Goal: Transaction & Acquisition: Purchase product/service

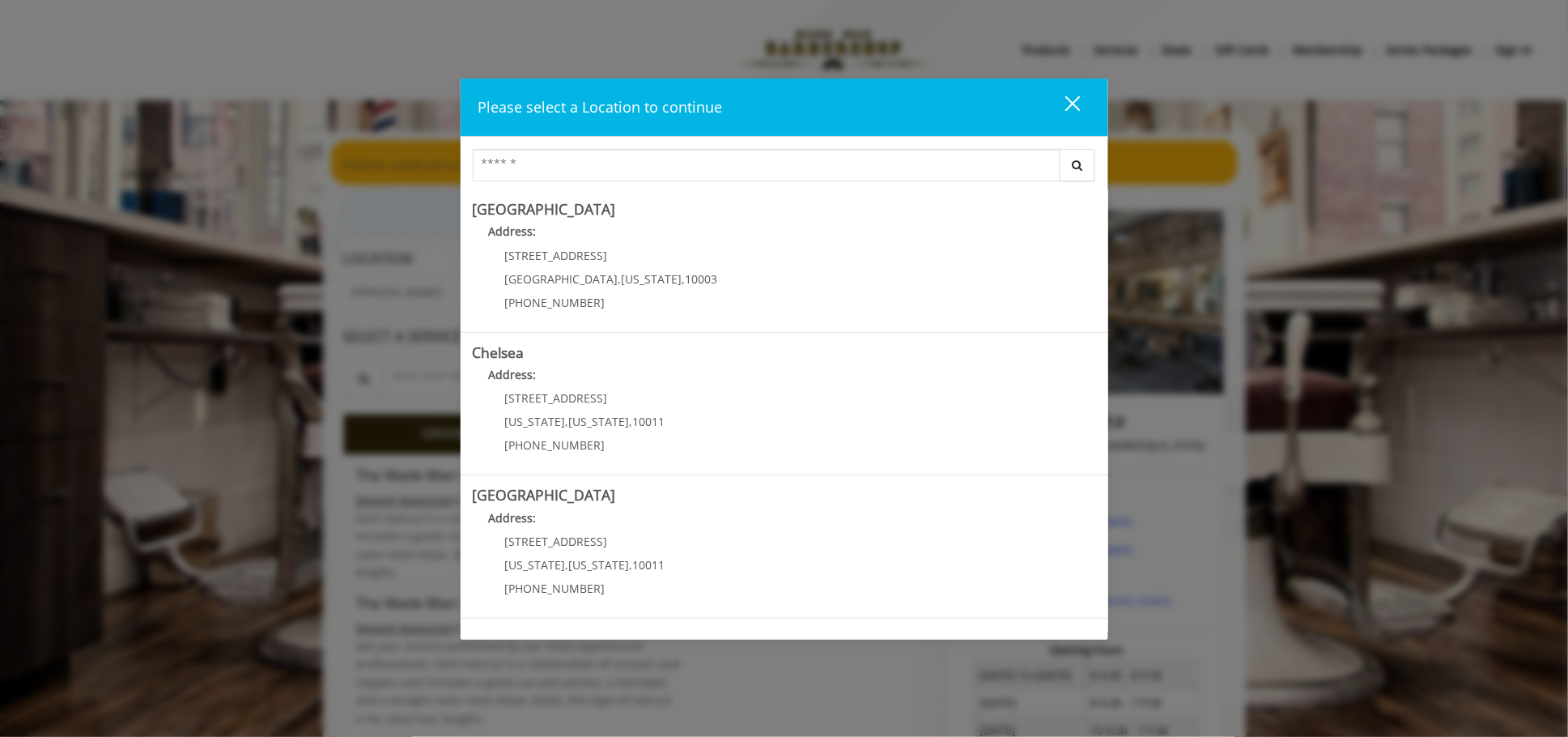
click at [1081, 113] on button "close" at bounding box center [1063, 107] width 55 height 33
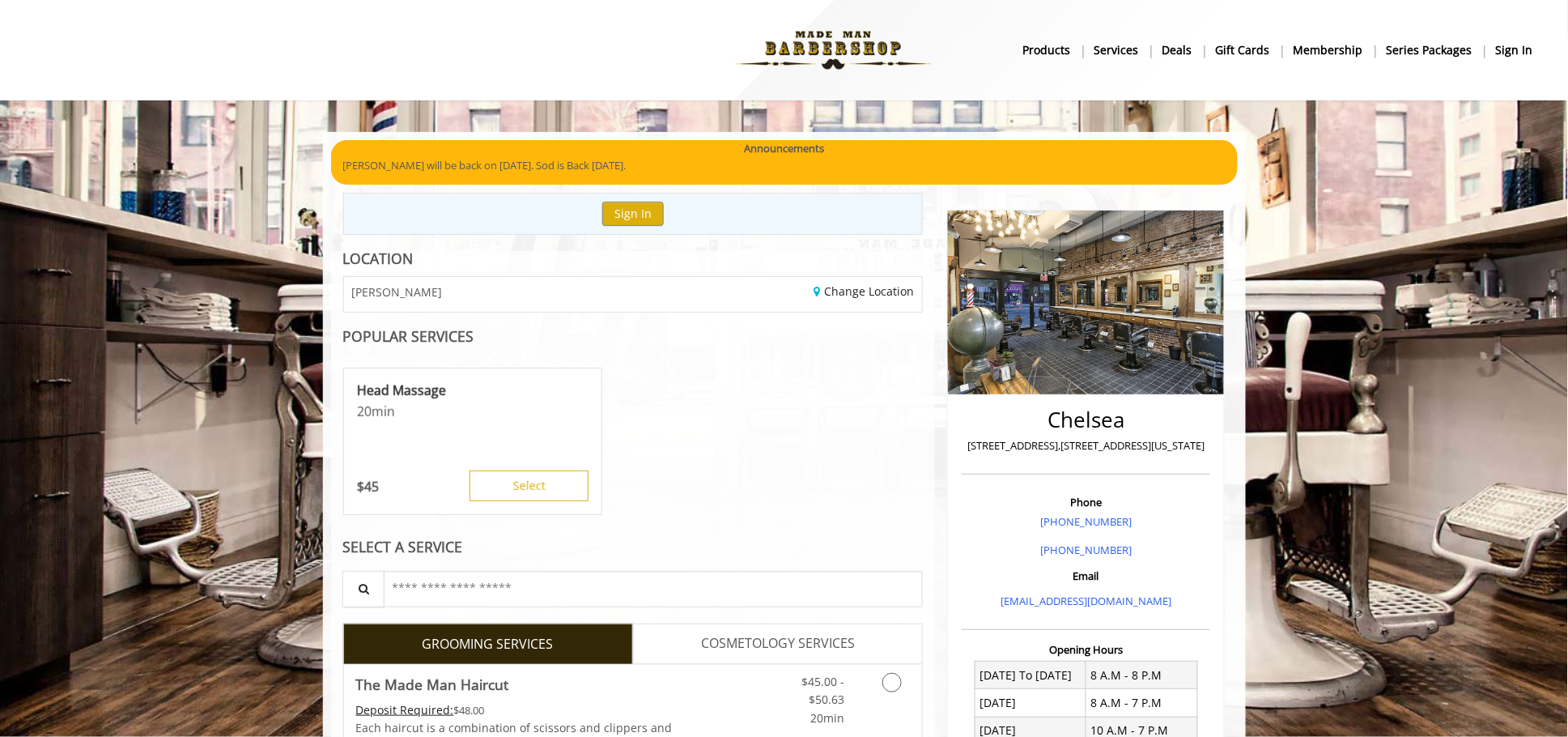
click at [1517, 49] on b "sign in" at bounding box center [1515, 50] width 37 height 18
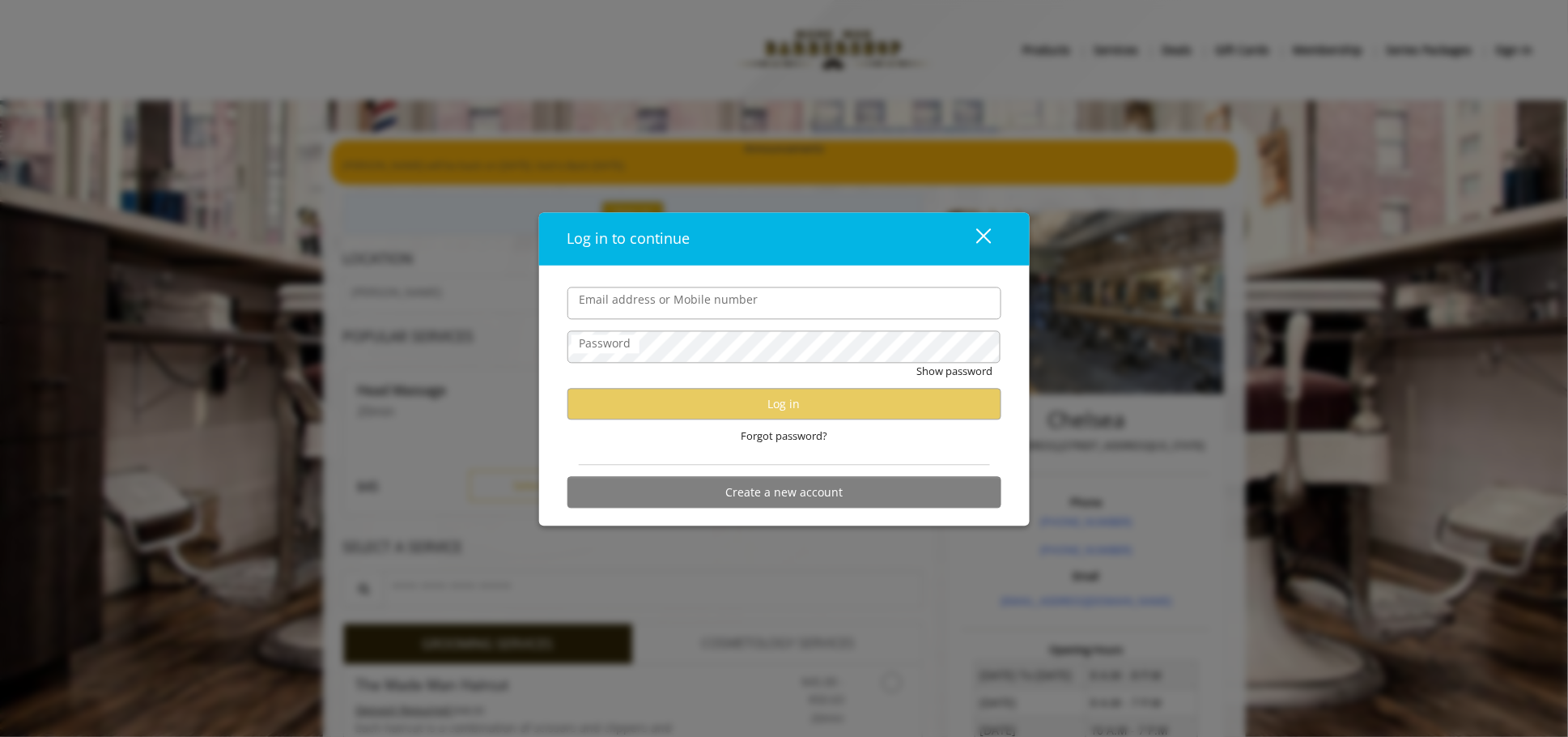
click at [690, 310] on input "Email address or Mobile number" at bounding box center [785, 304] width 434 height 32
type input "**********"
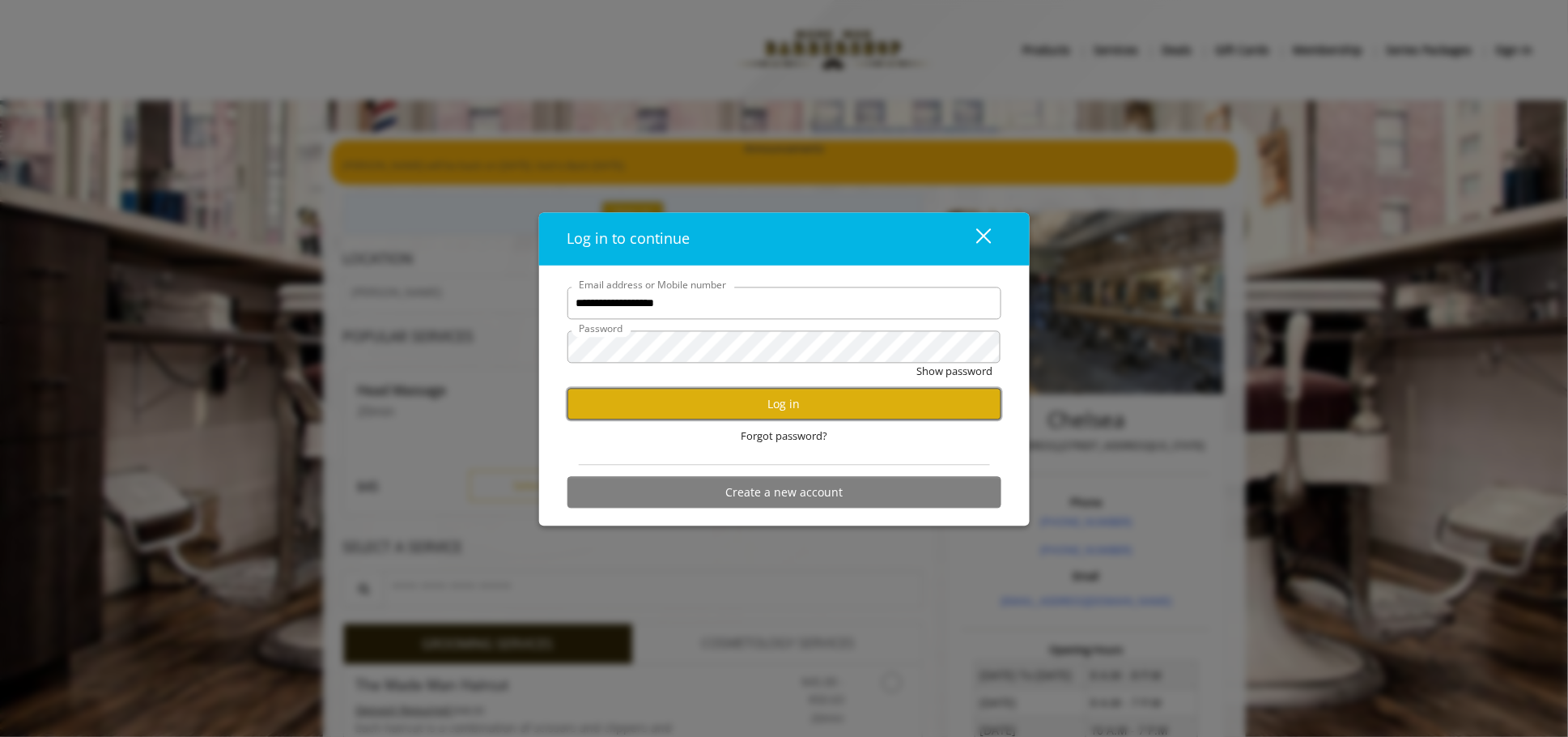
click at [798, 400] on button "Log in" at bounding box center [785, 404] width 434 height 31
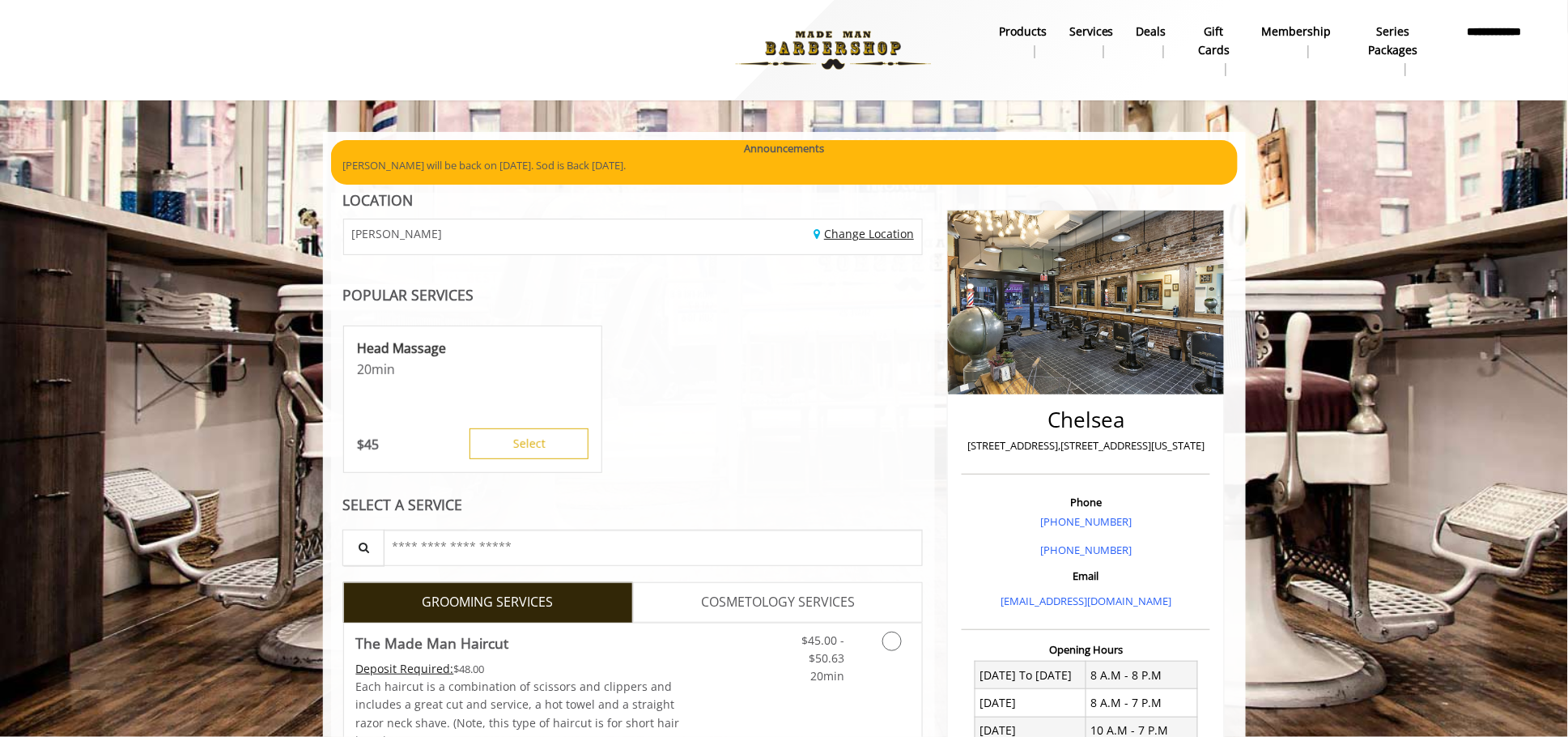
click at [867, 226] on link "Change Location" at bounding box center [863, 233] width 101 height 15
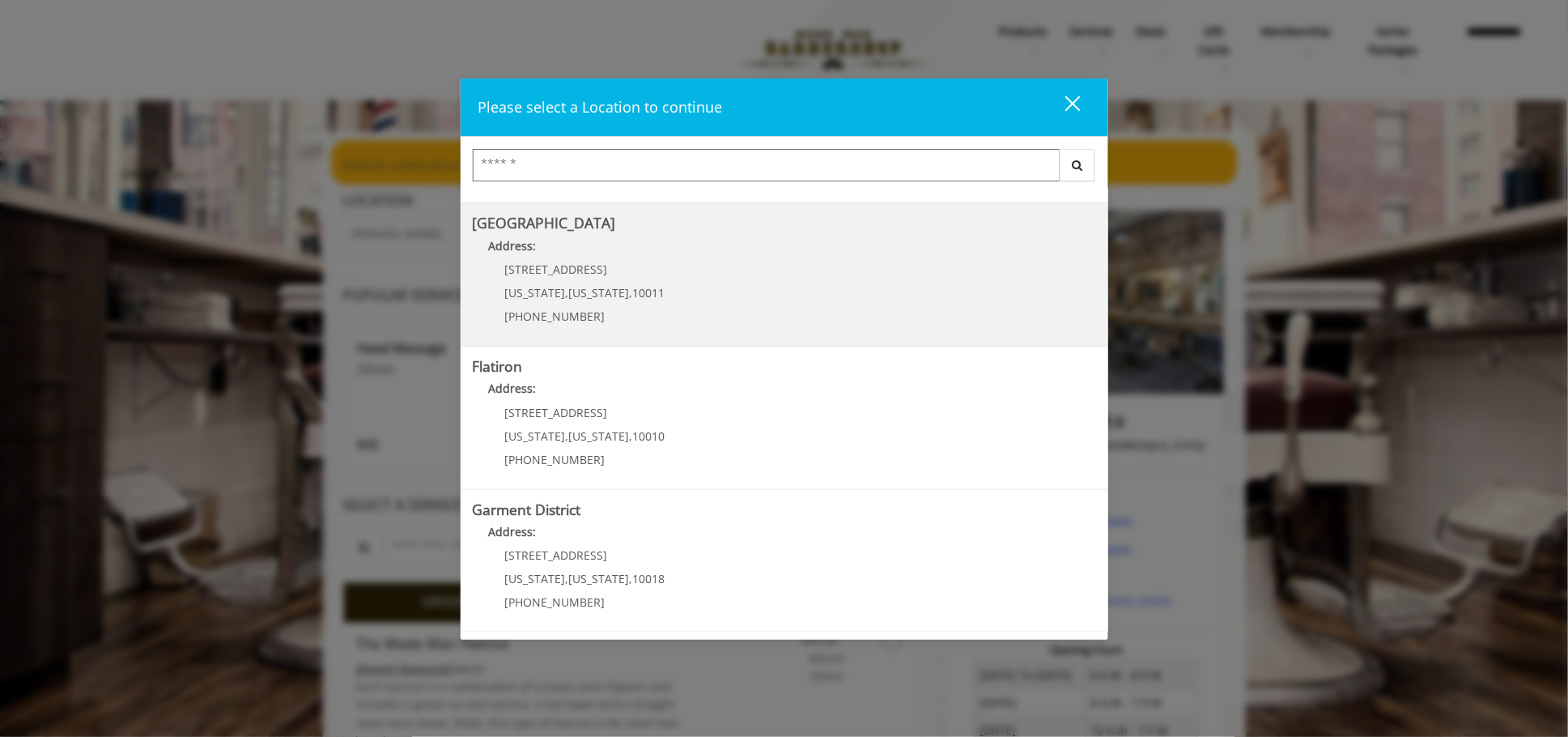
scroll to position [273, 0]
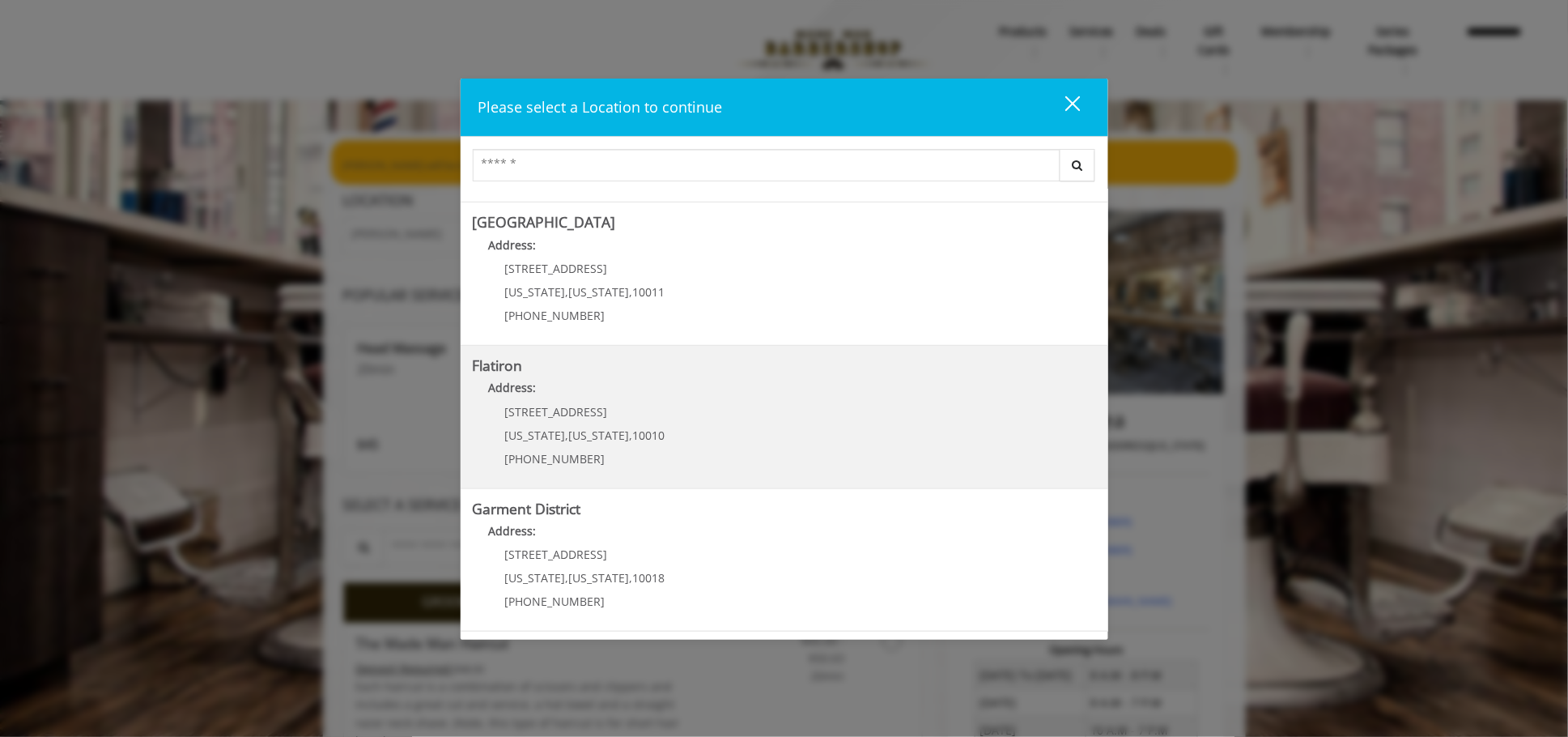
click at [633, 437] on span "10010" at bounding box center [649, 434] width 32 height 15
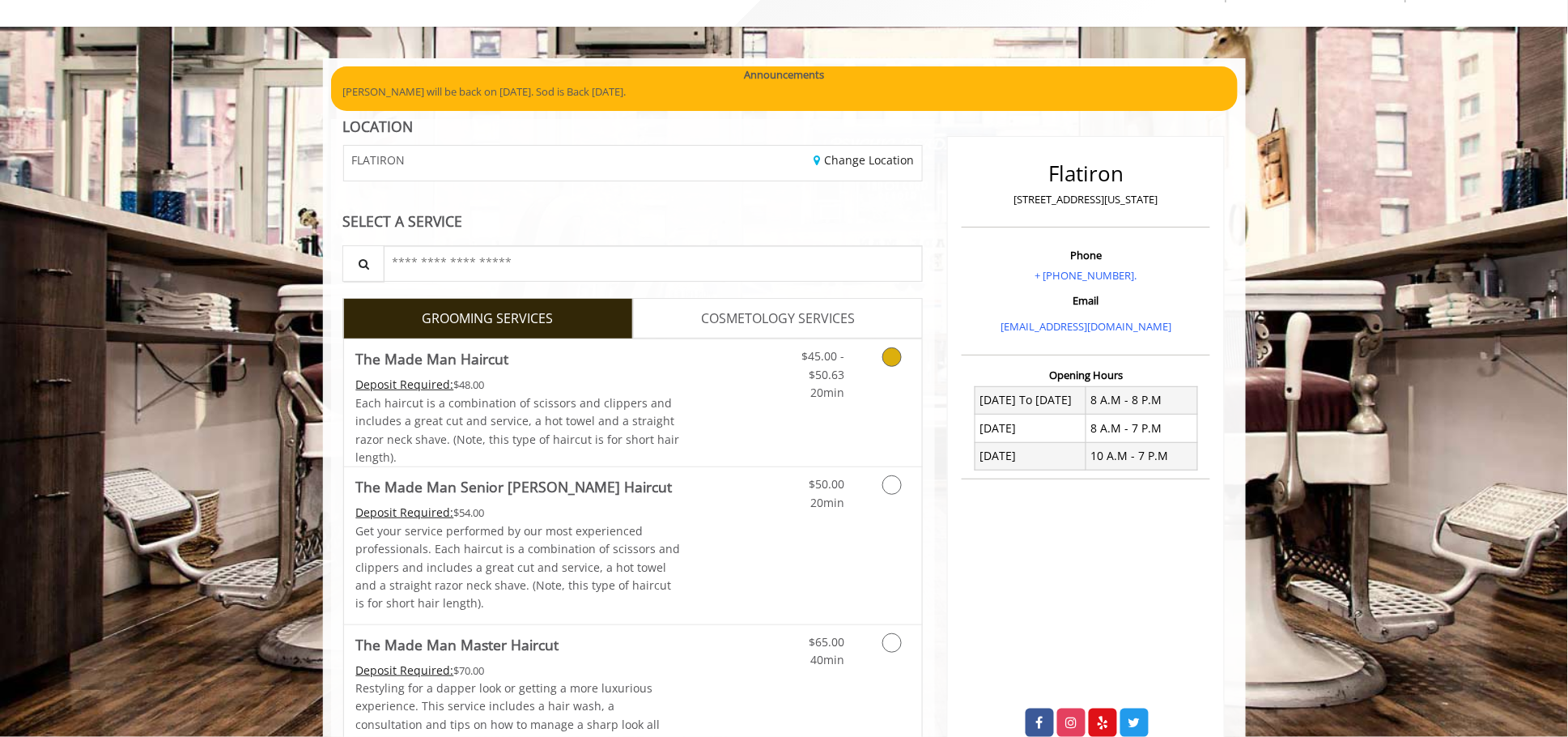
scroll to position [76, 0]
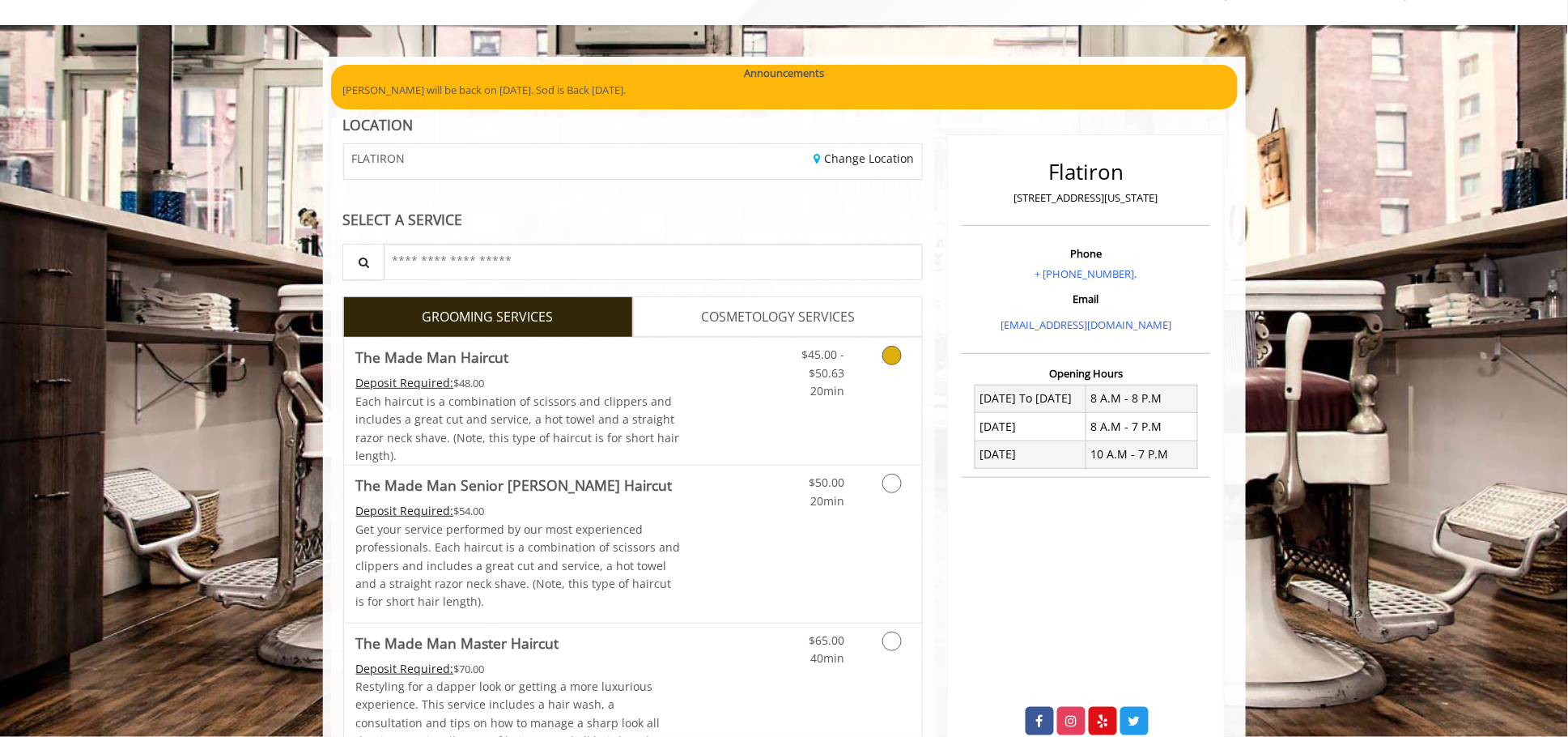
click at [557, 425] on span "Each haircut is a combination of scissors and clippers and includes a great cut…" at bounding box center [518, 428] width 324 height 69
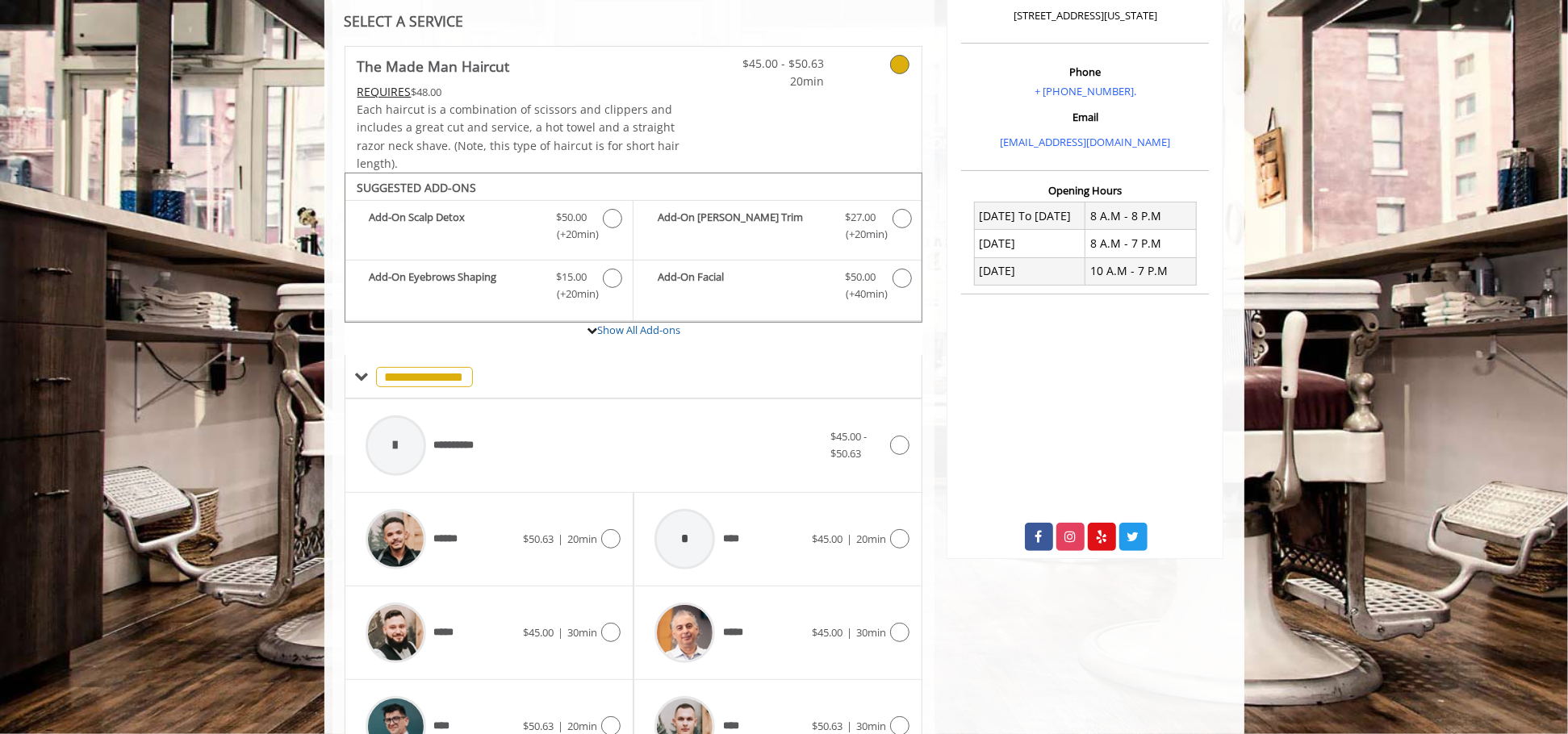
scroll to position [0, 0]
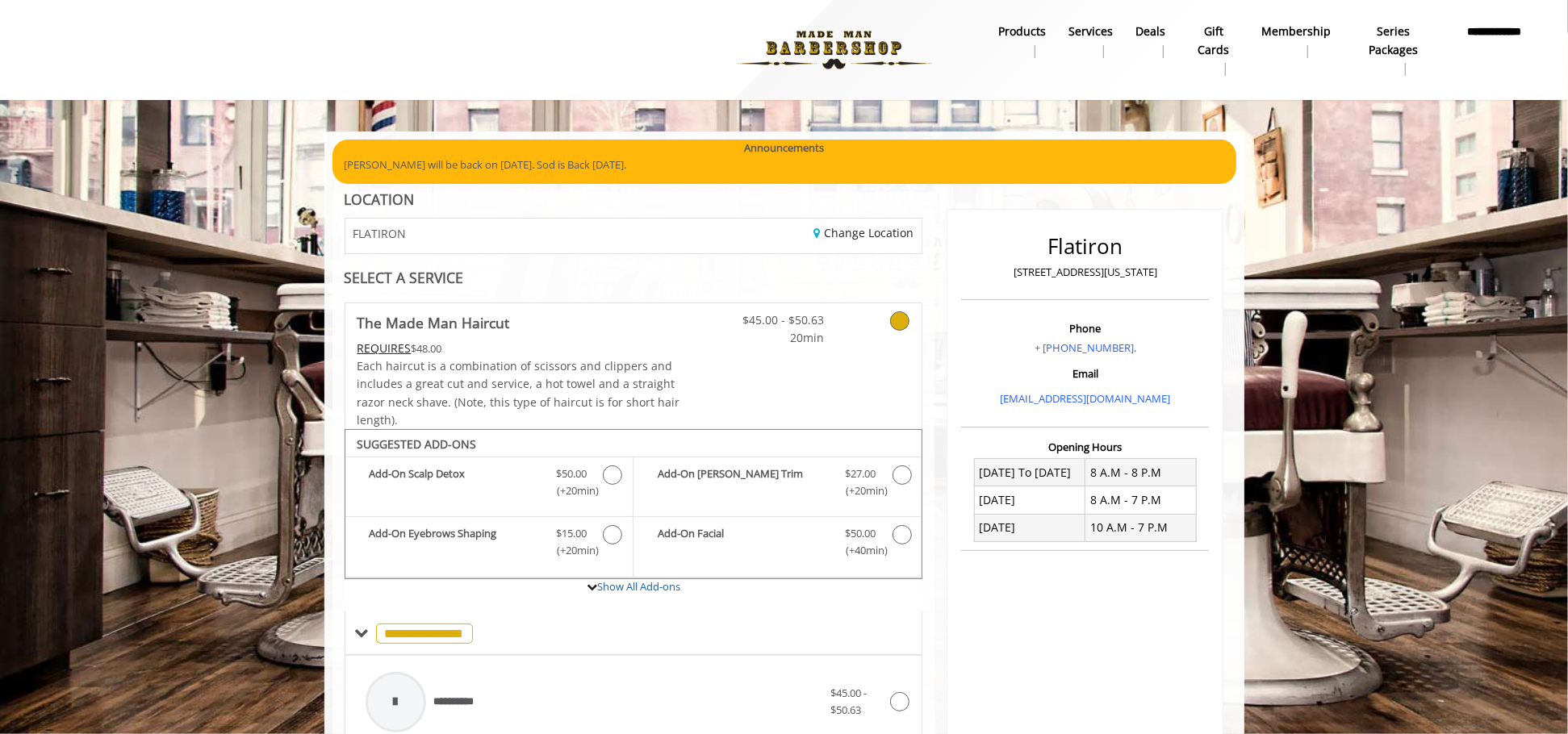
click at [858, 48] on img at bounding box center [834, 50] width 222 height 89
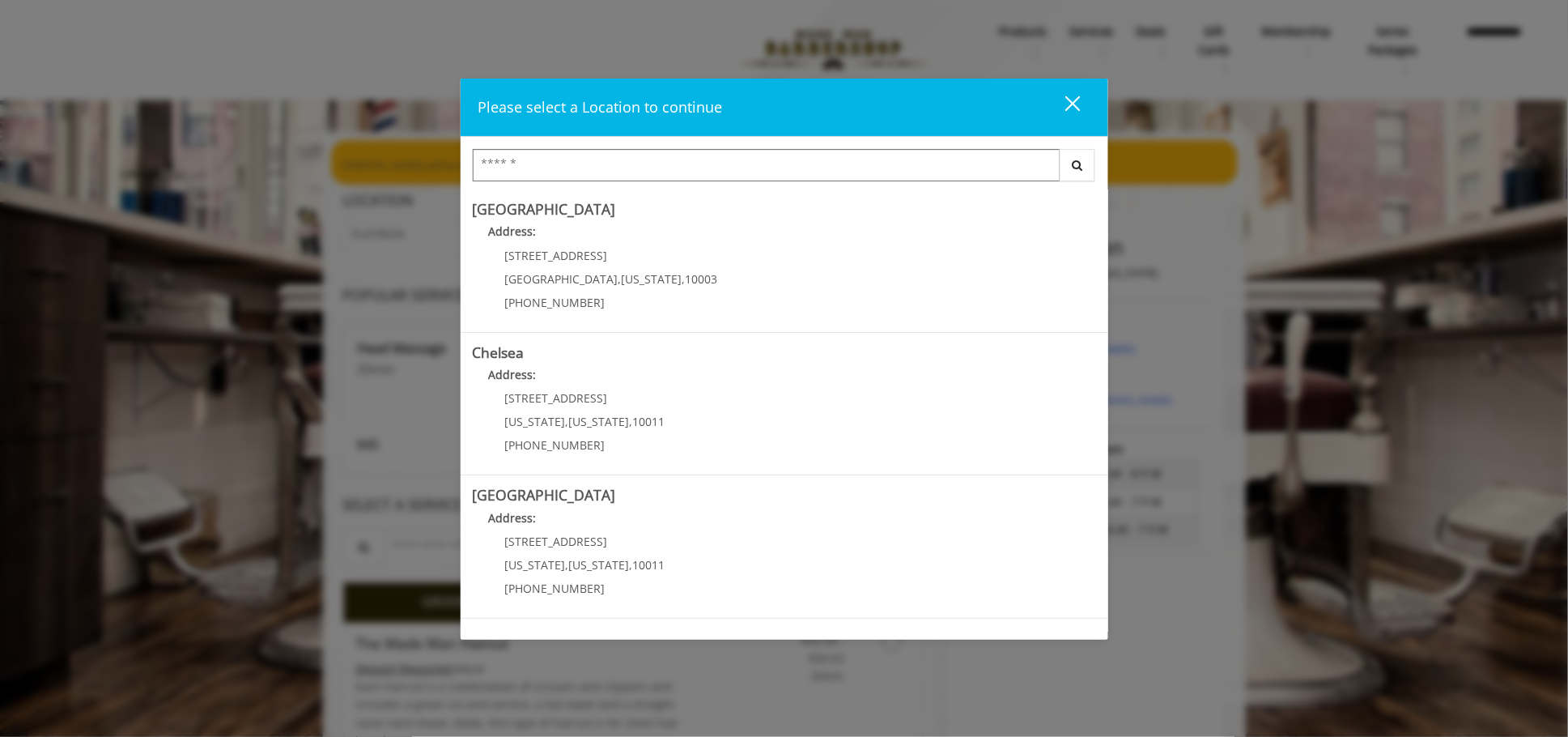
click at [1018, 168] on input "Search Center" at bounding box center [766, 165] width 587 height 32
click at [1077, 98] on div "close dialog" at bounding box center [1071, 103] width 15 height 15
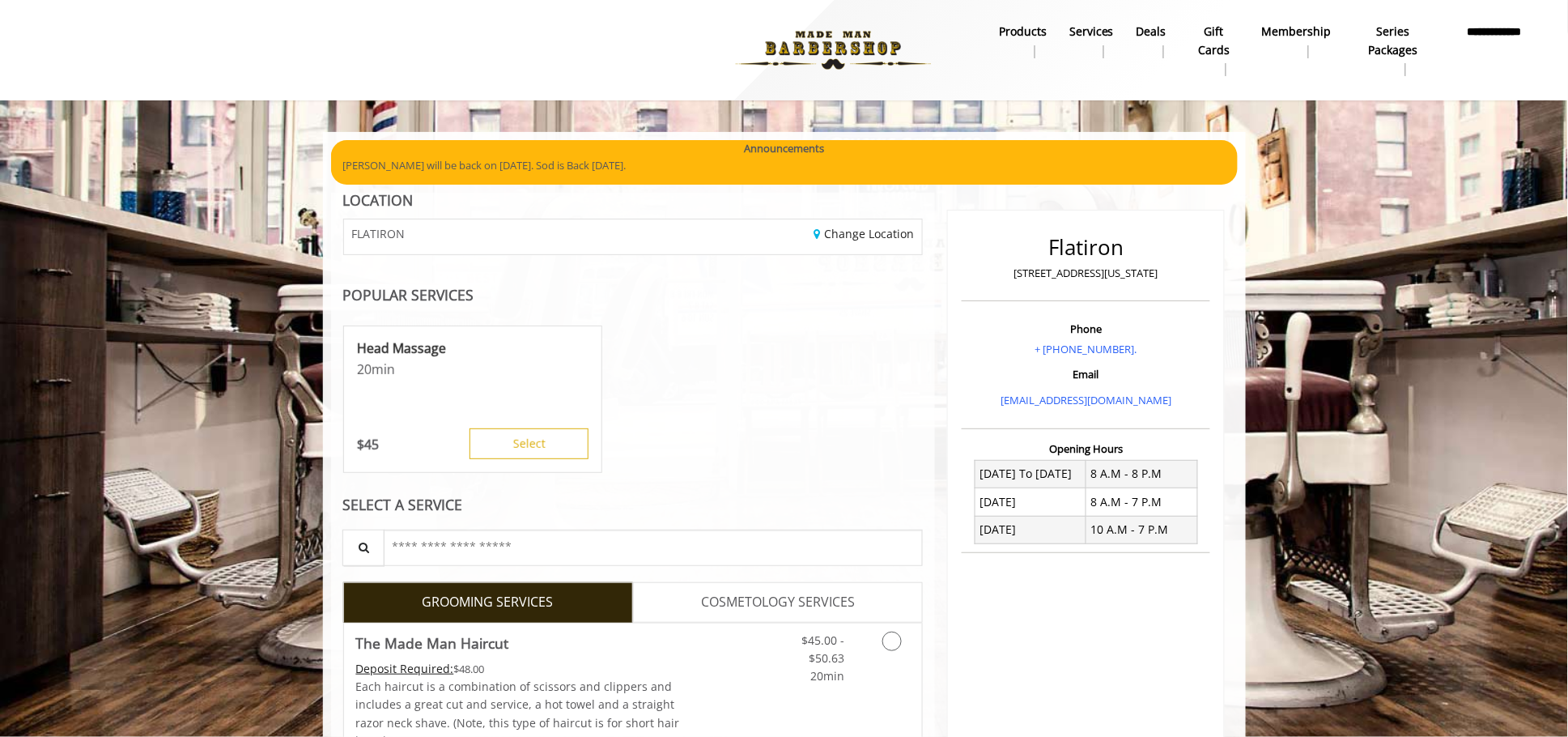
click at [1095, 30] on b "Services" at bounding box center [1092, 31] width 44 height 18
click at [449, 648] on Haircut "The Made Man Haircut" at bounding box center [432, 643] width 153 height 22
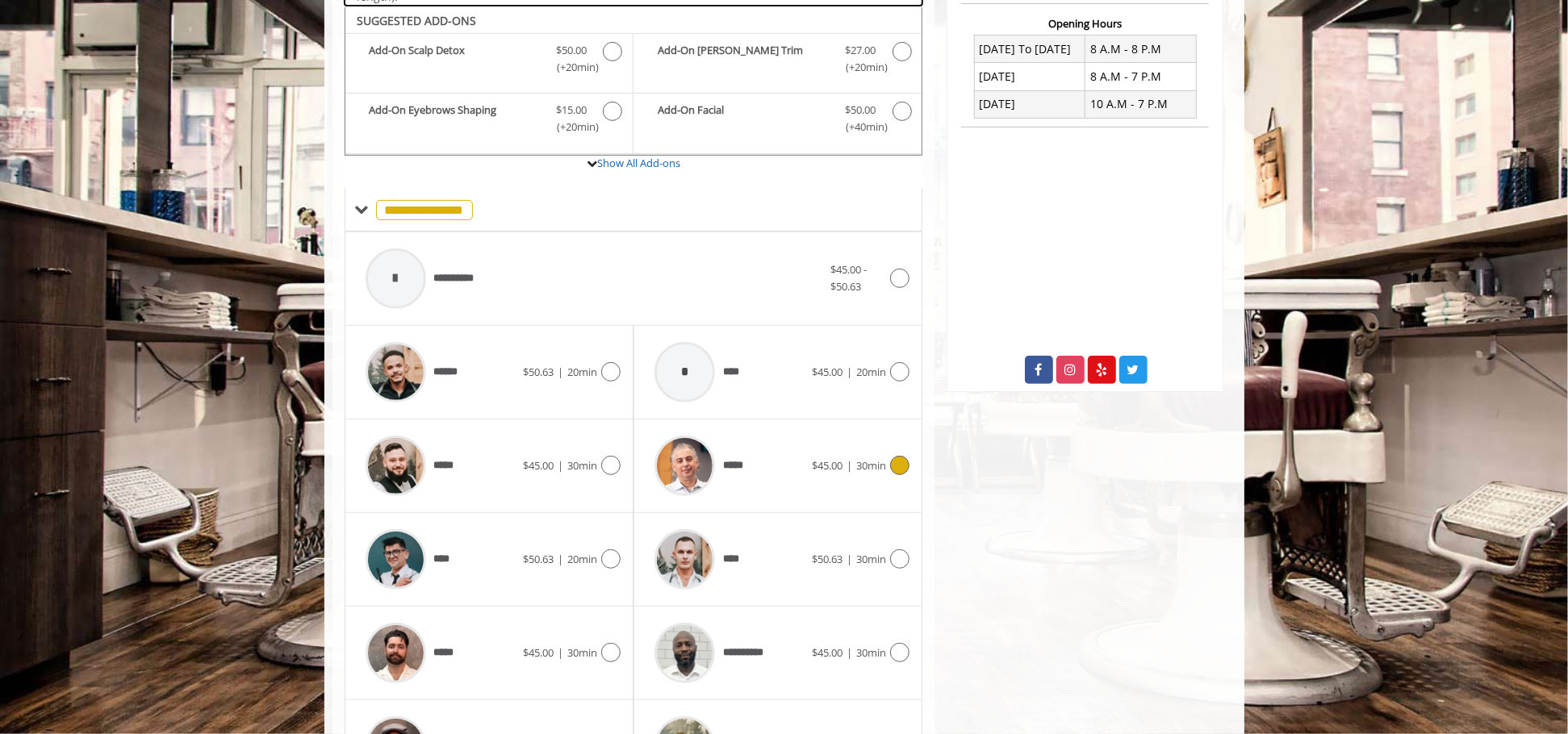
scroll to position [428, 0]
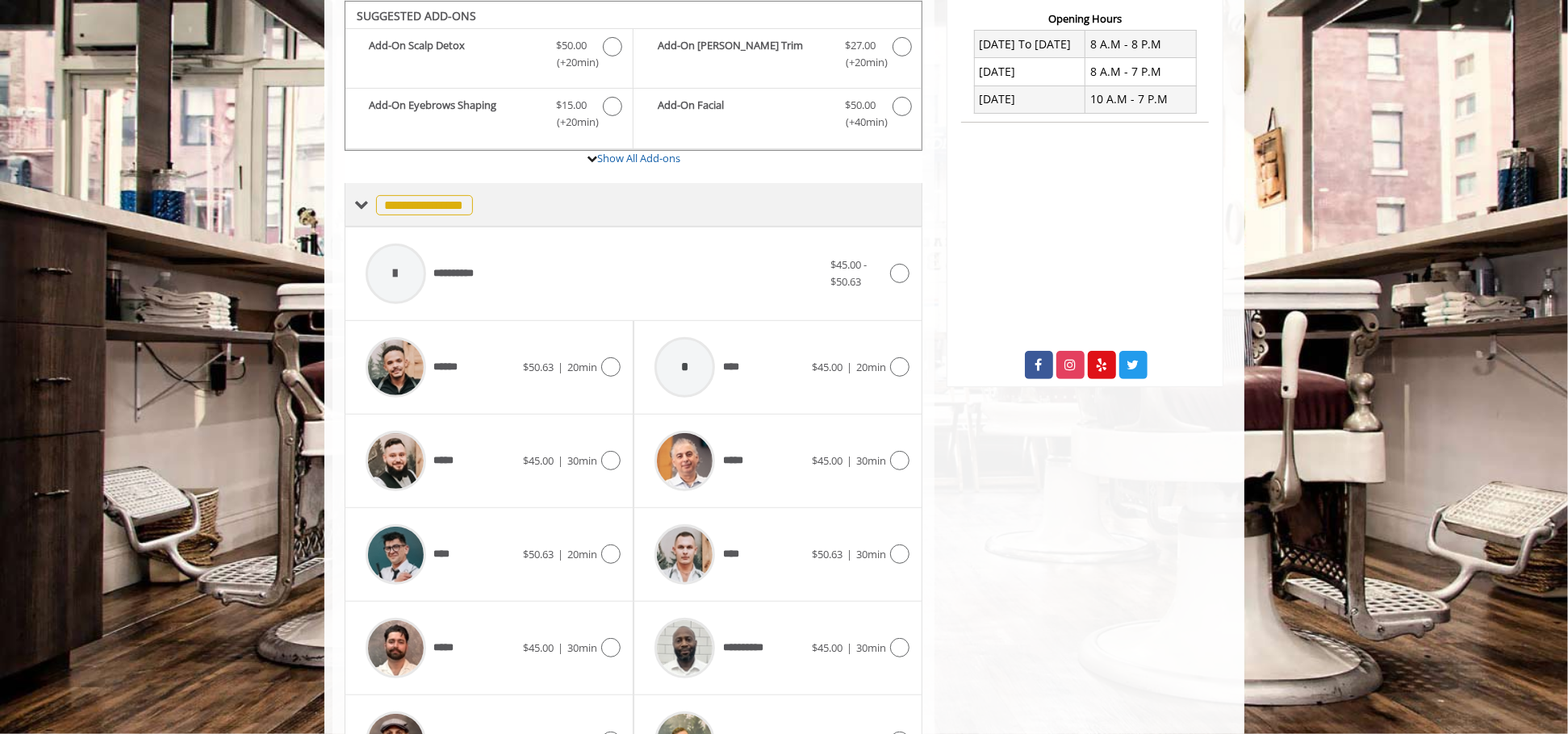
click at [359, 205] on span at bounding box center [362, 205] width 14 height 14
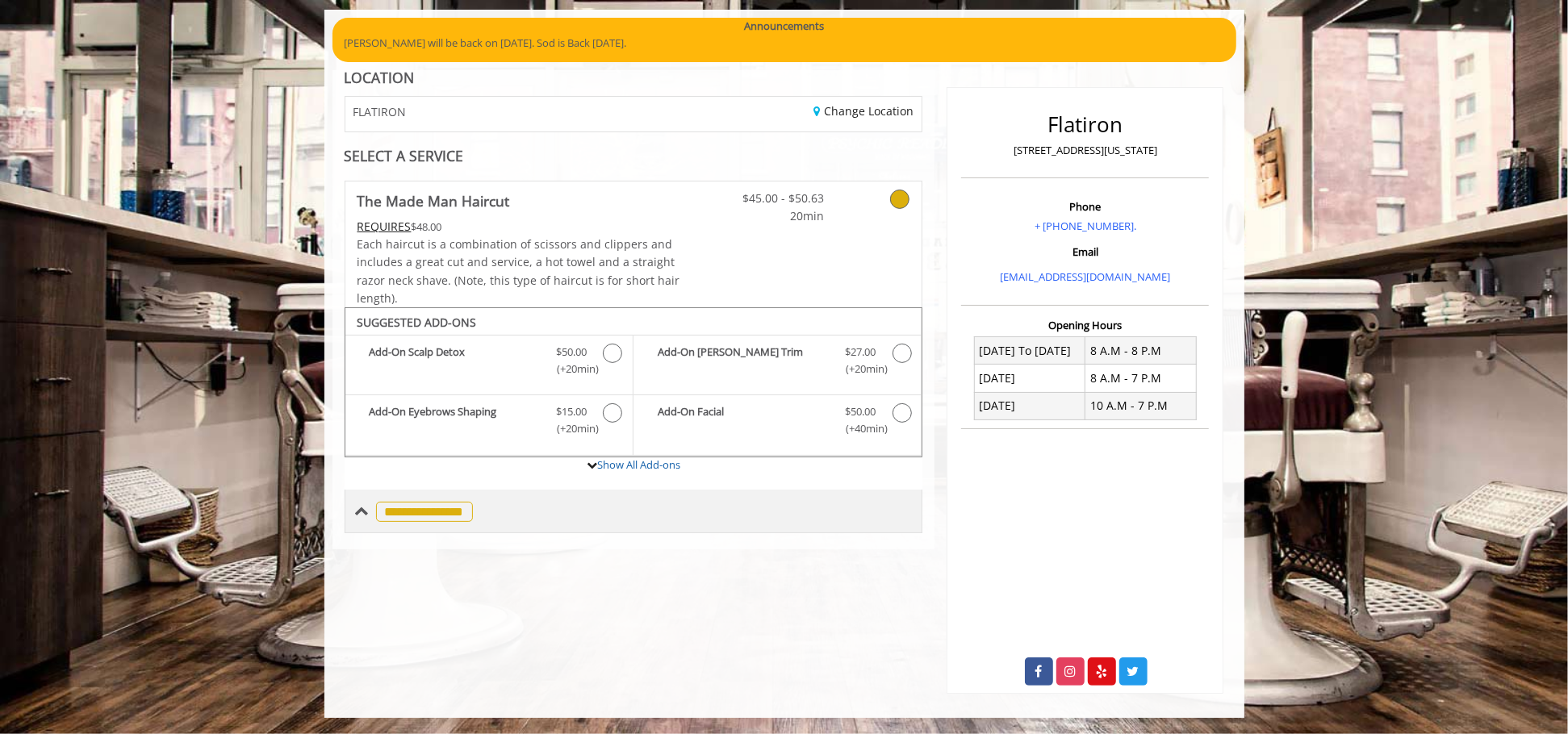
click at [357, 520] on div "**********" at bounding box center [413, 511] width 118 height 23
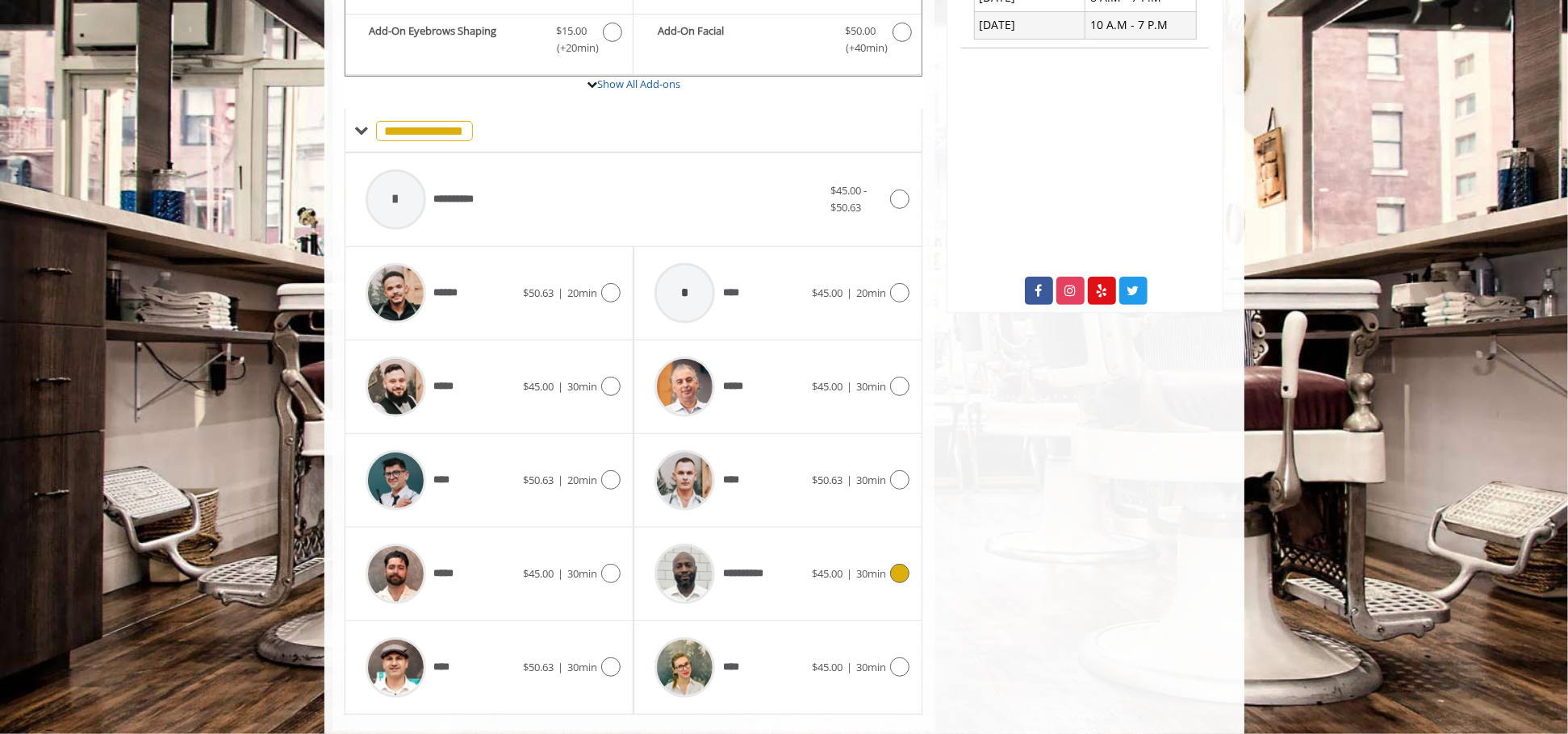
scroll to position [538, 0]
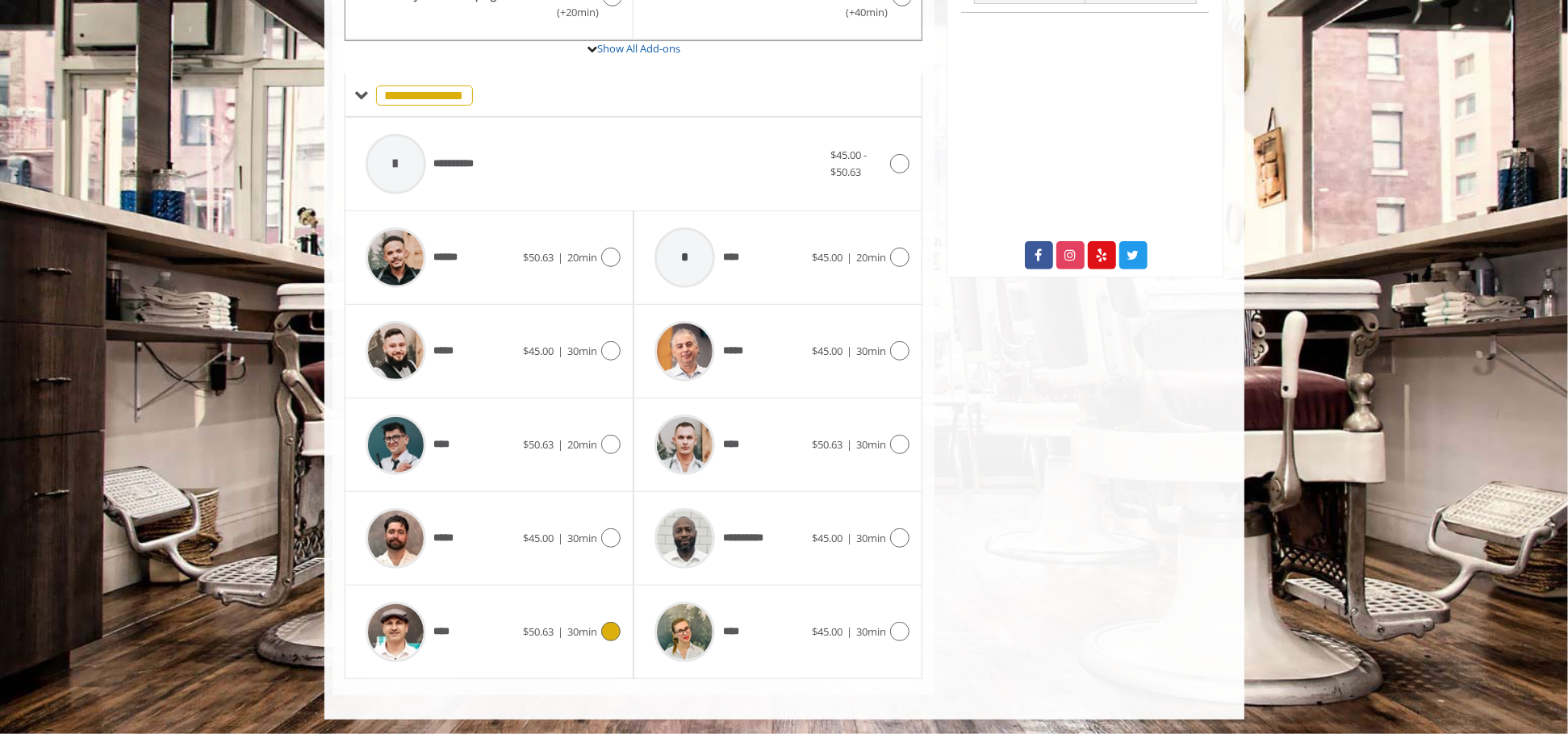
click at [606, 632] on icon at bounding box center [611, 631] width 20 height 20
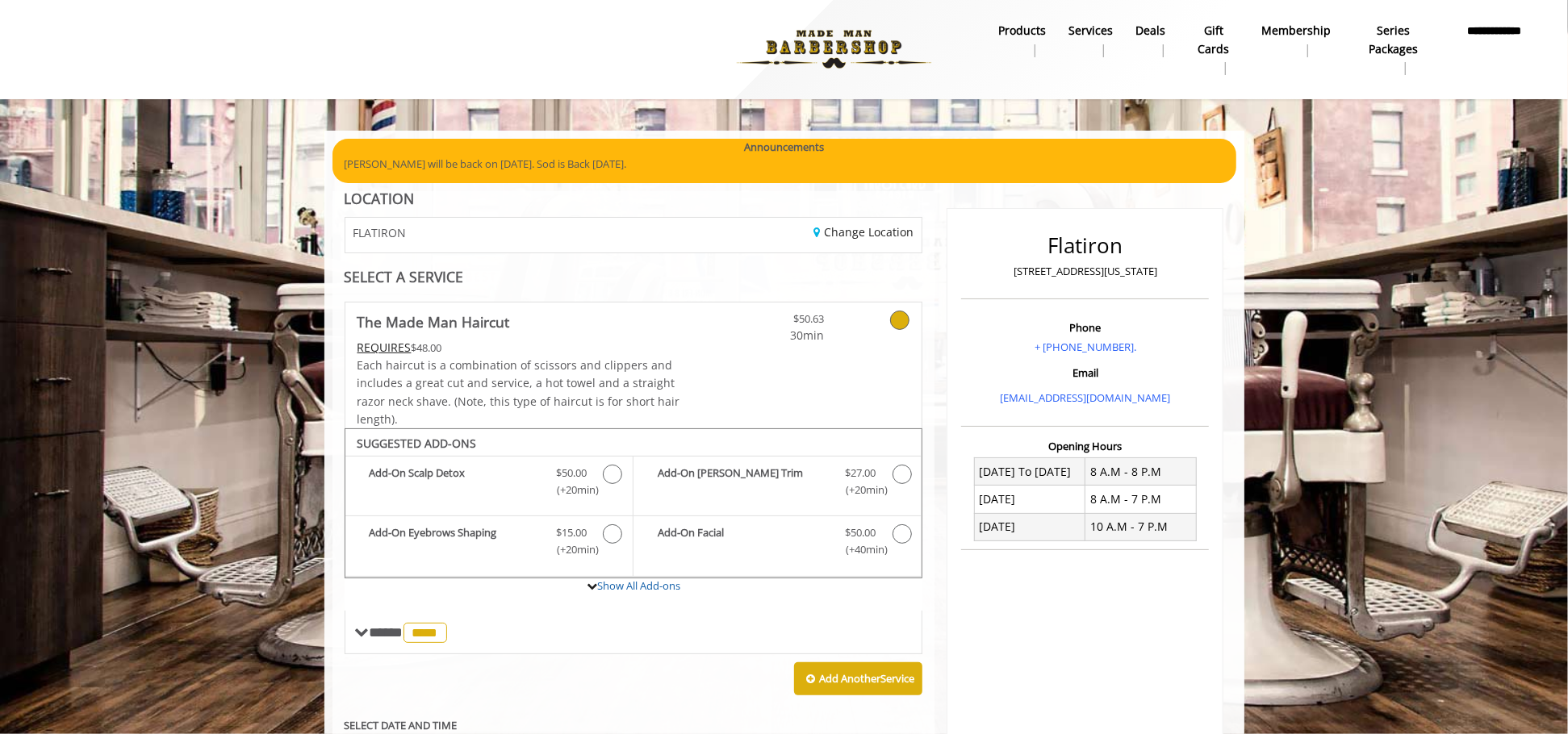
scroll to position [0, 0]
click at [1219, 32] on b "gift cards" at bounding box center [1213, 40] width 50 height 36
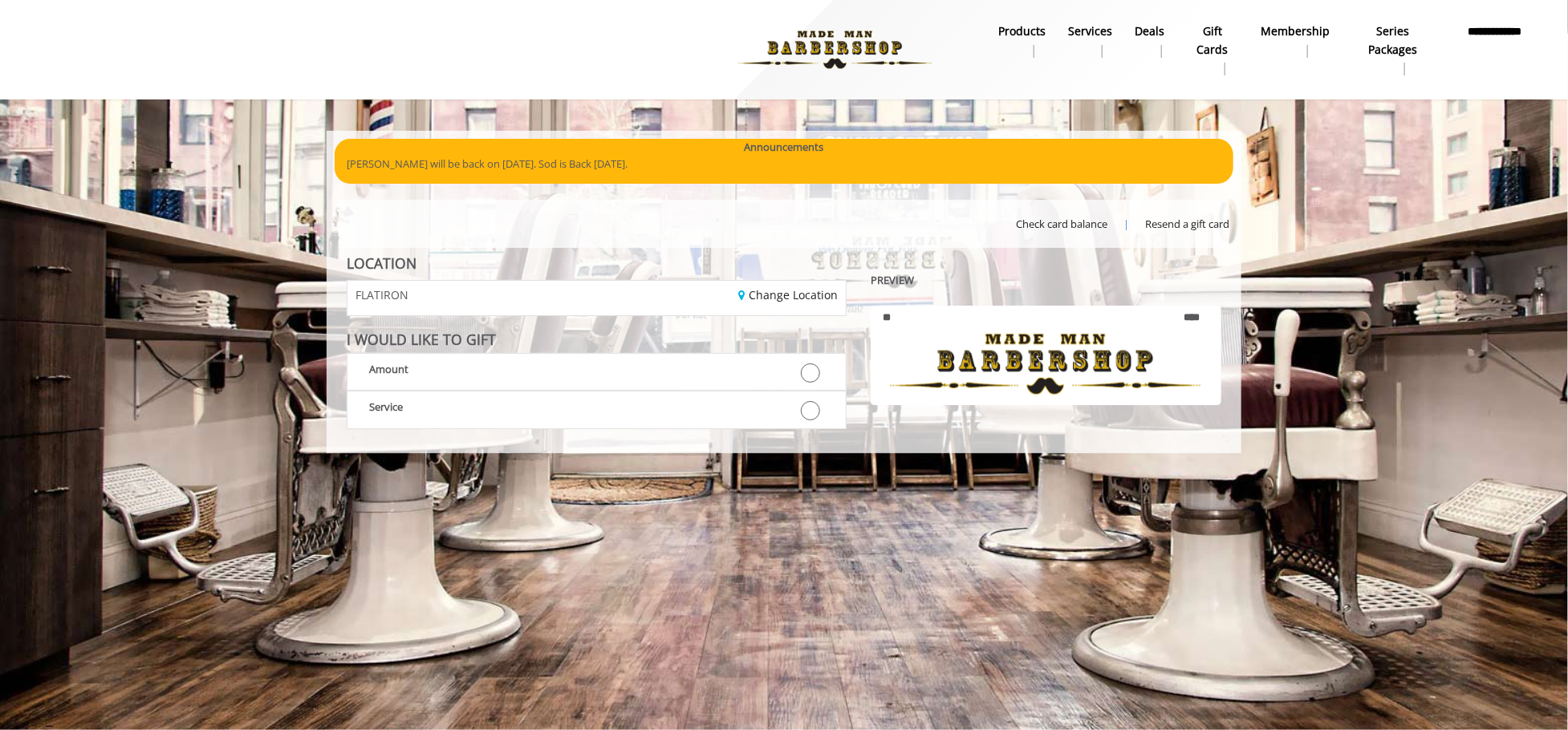
click at [1409, 34] on b "Series packages" at bounding box center [1393, 40] width 81 height 36
